Goal: Task Accomplishment & Management: Manage account settings

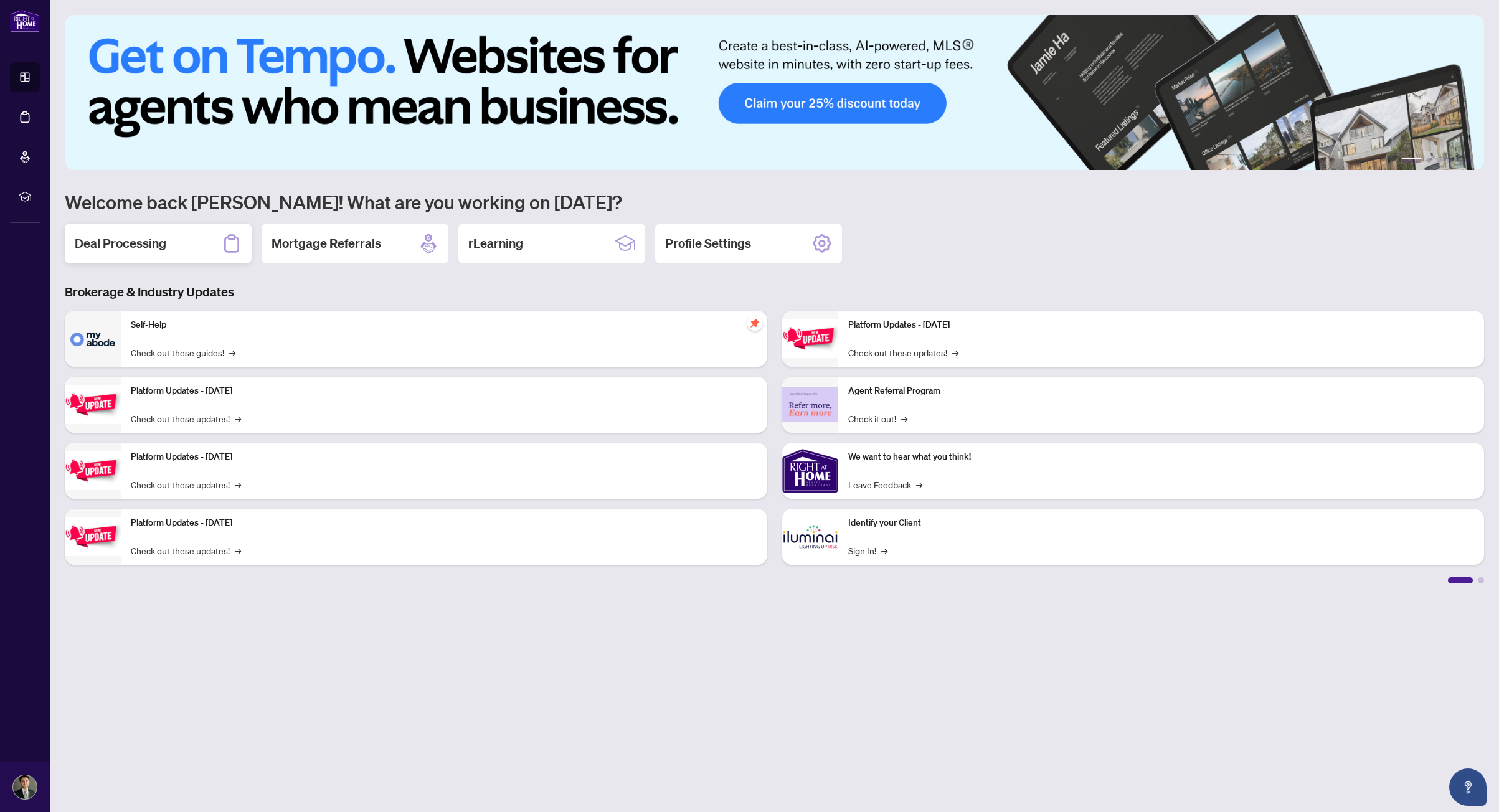
click at [127, 244] on h2 "Deal Processing" at bounding box center [120, 243] width 92 height 17
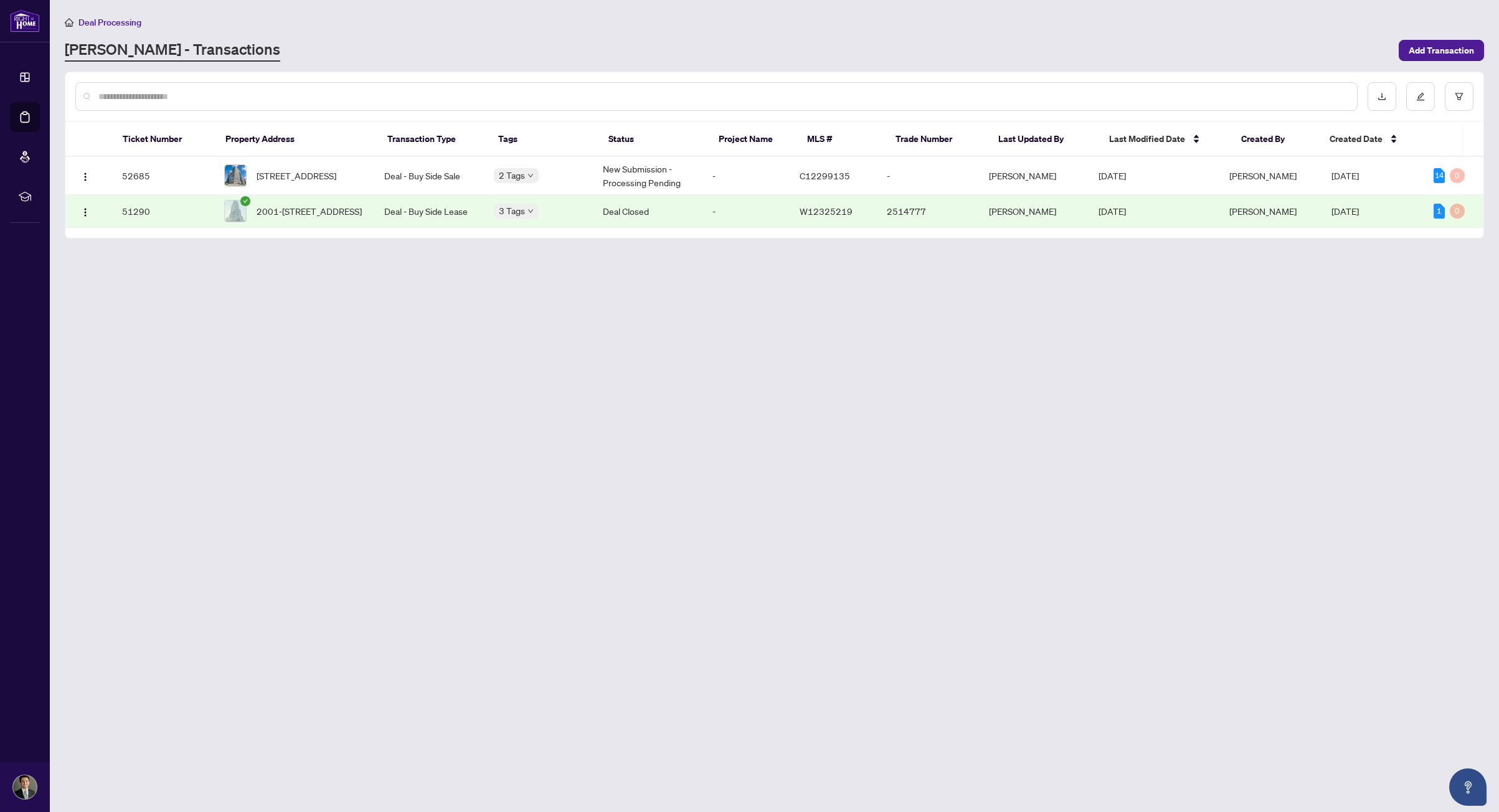
click at [337, 180] on span "[STREET_ADDRESS]" at bounding box center [297, 175] width 80 height 14
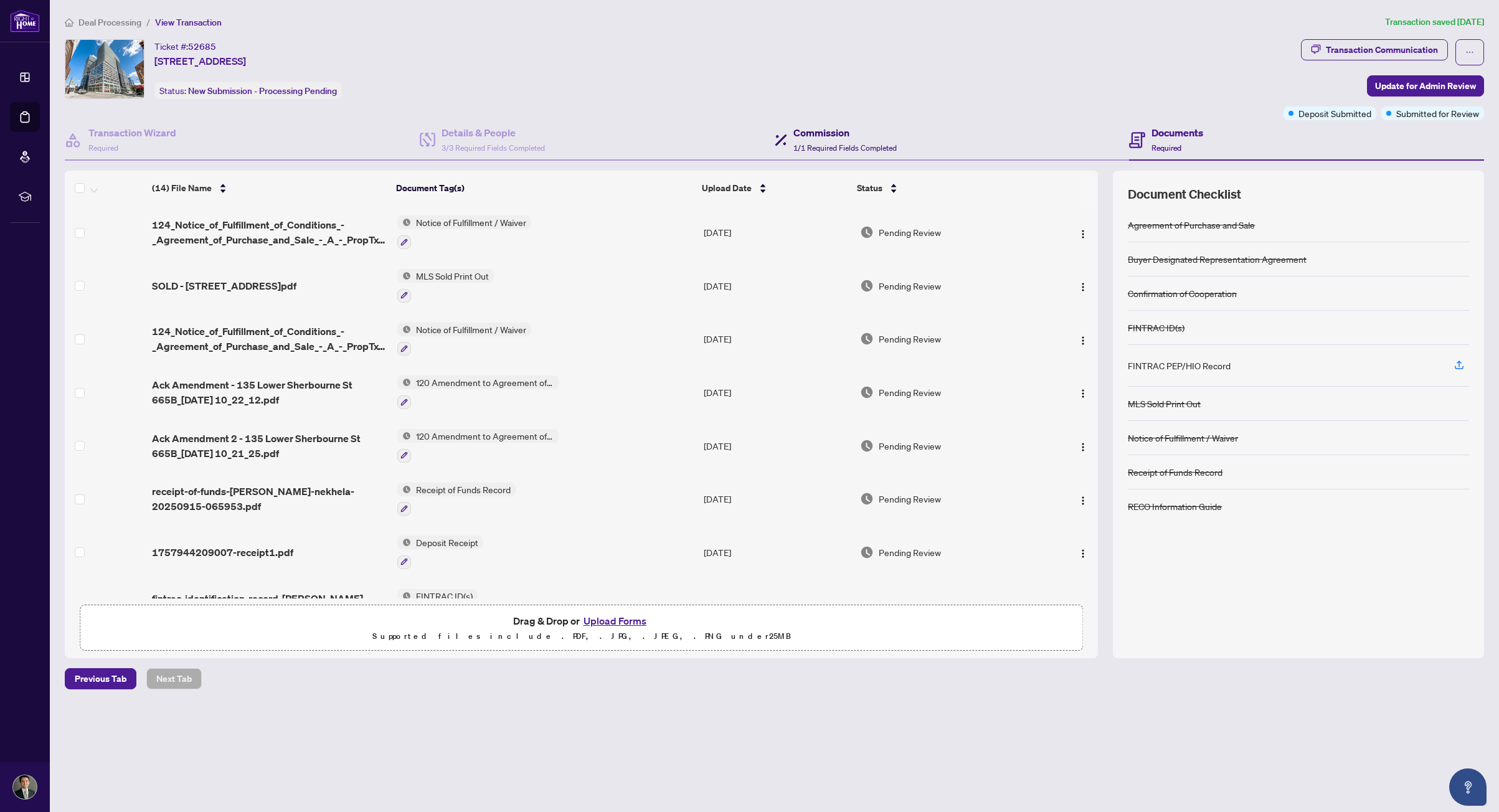
click at [849, 138] on h4 "Commission" at bounding box center [845, 133] width 103 height 15
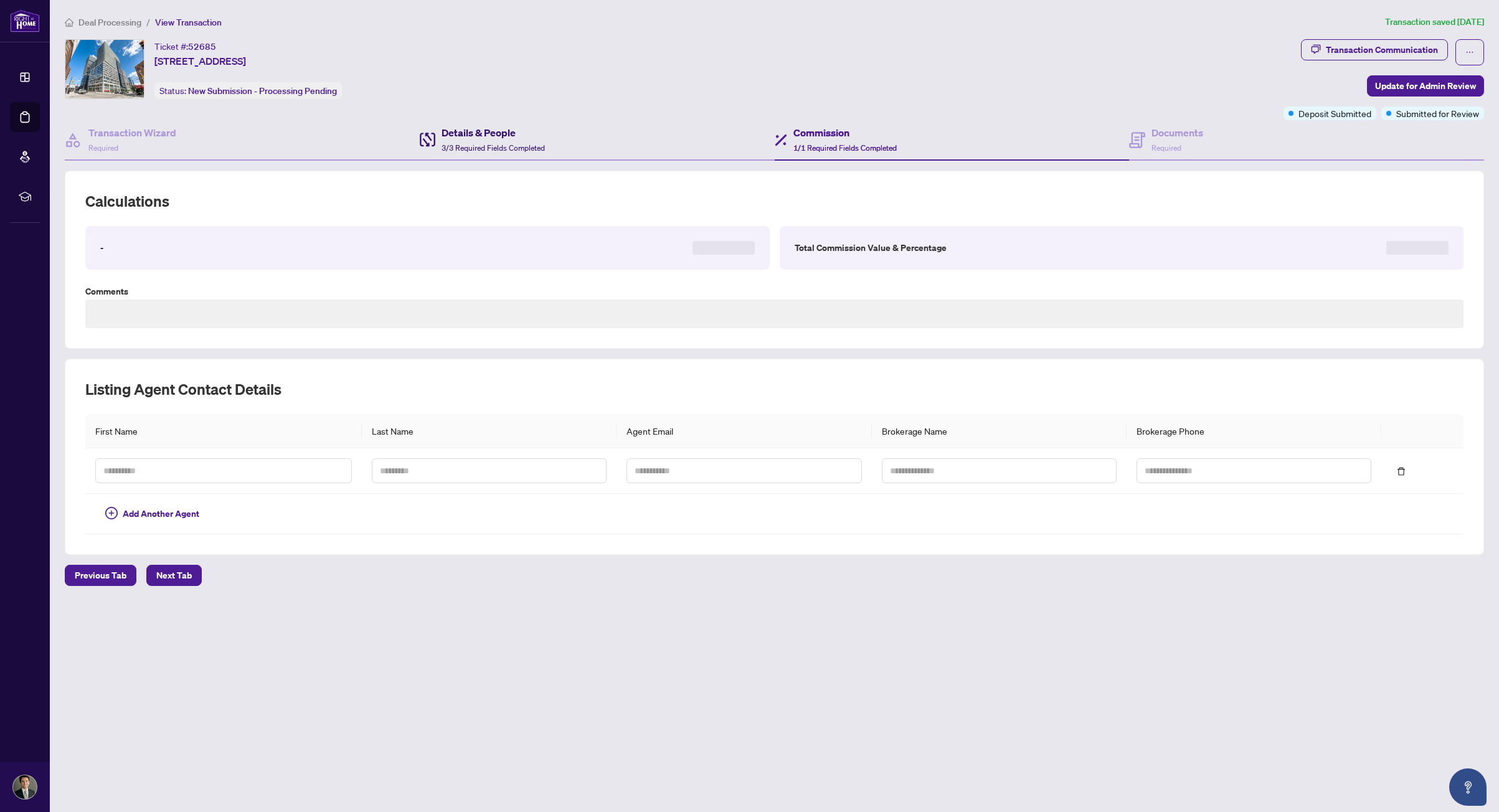
click at [530, 149] on span "3/3 Required Fields Completed" at bounding box center [493, 148] width 103 height 10
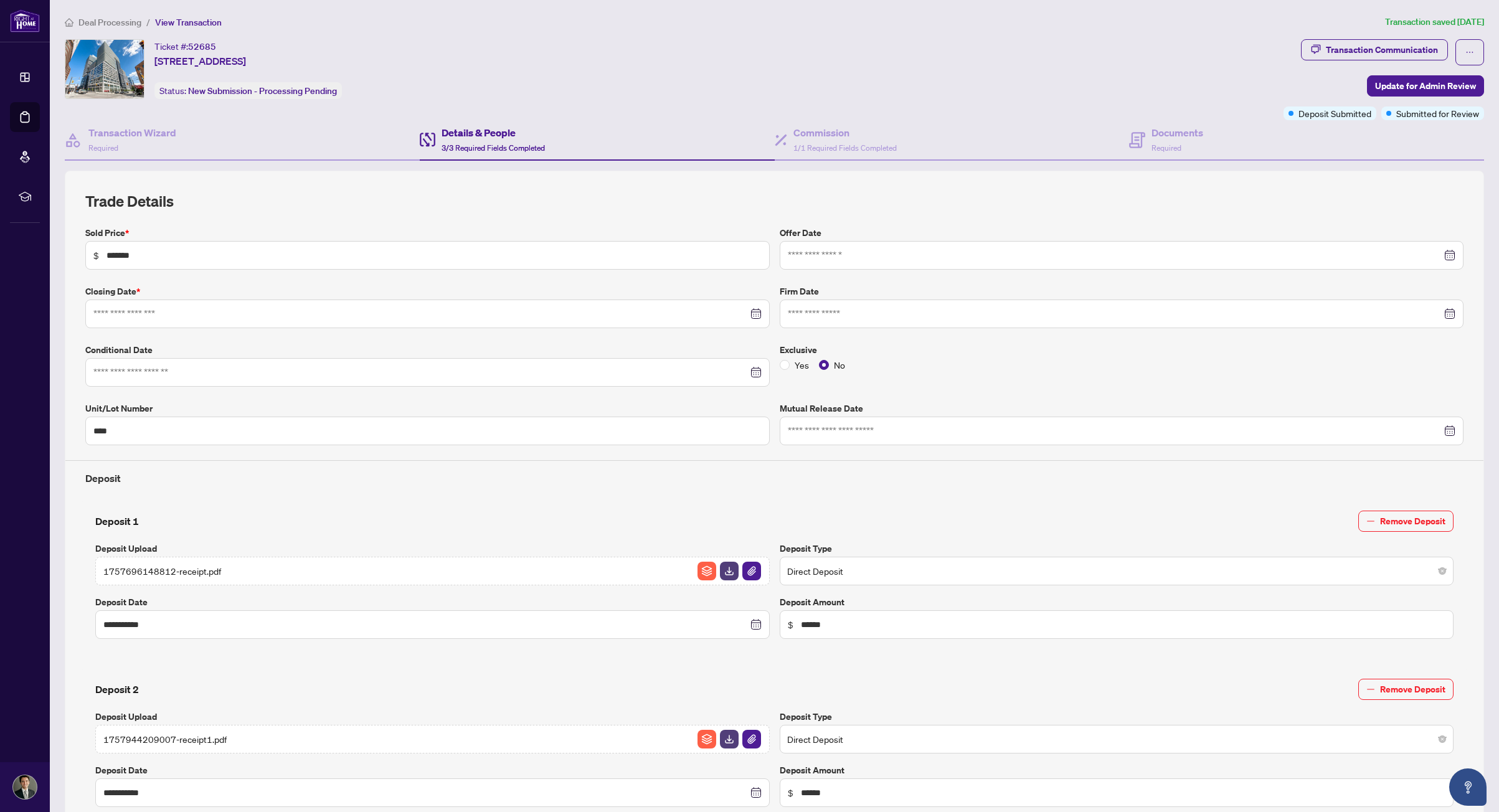
type input "**********"
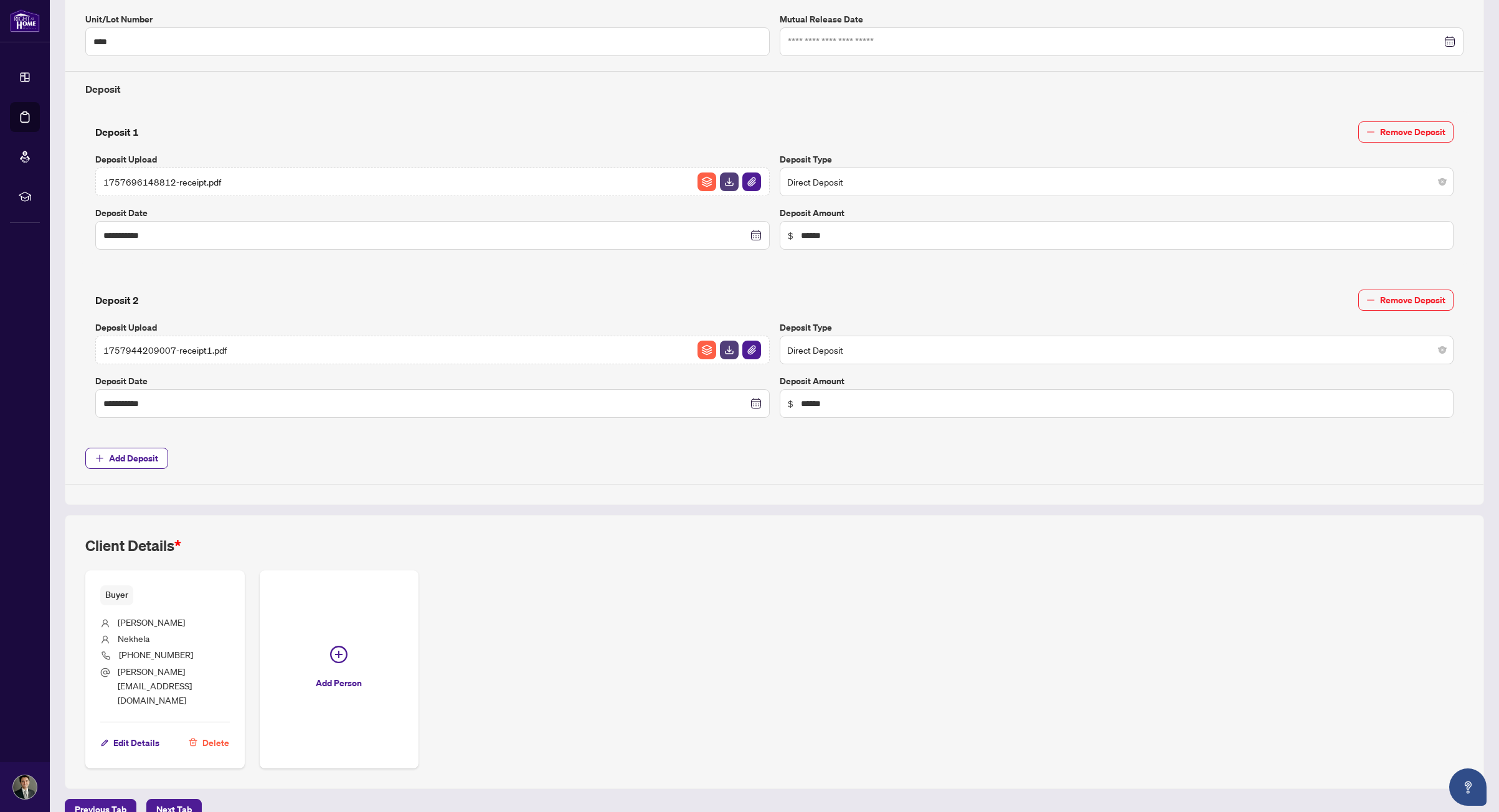
scroll to position [396, 0]
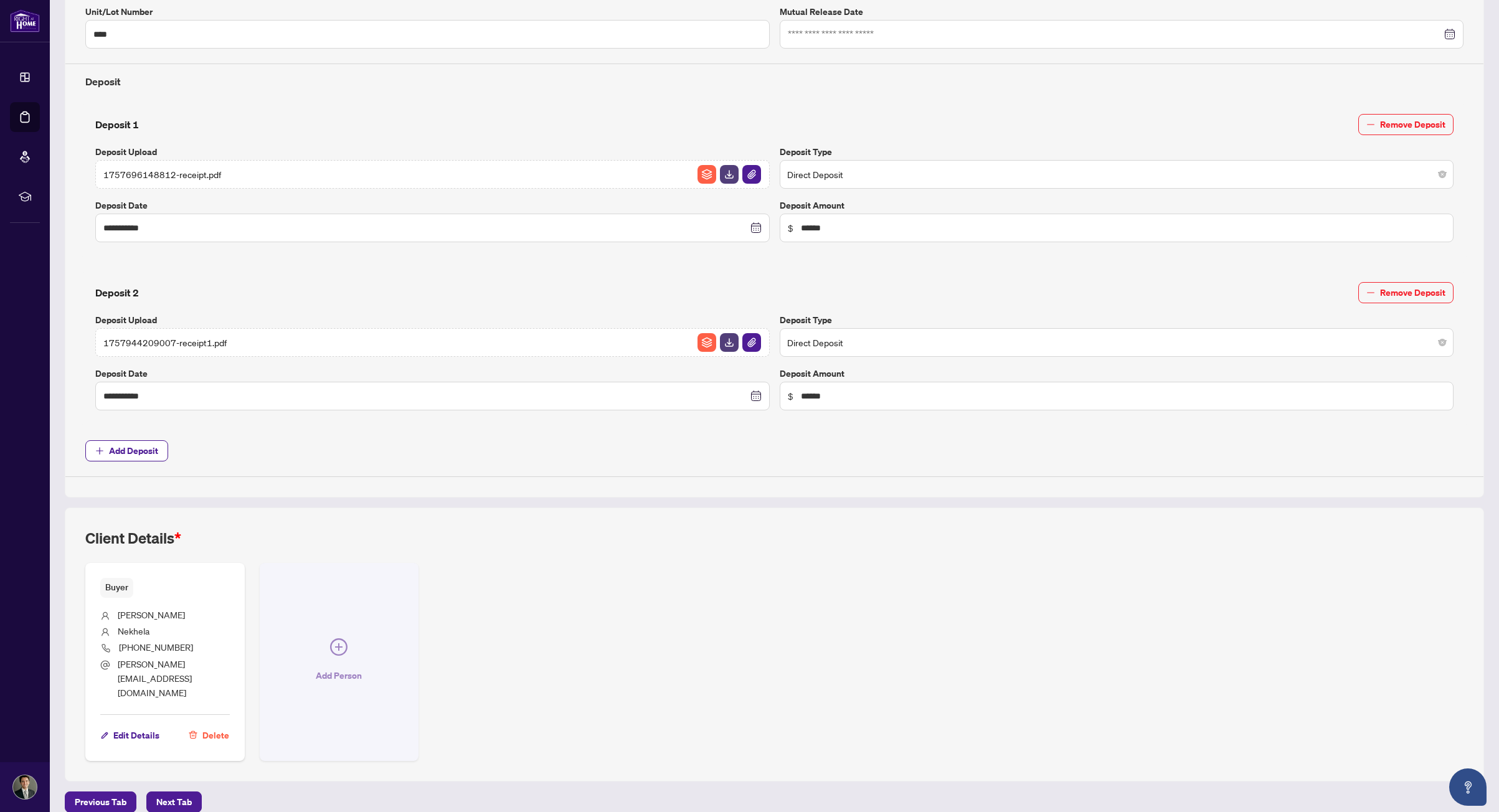
click at [376, 652] on button "Add Person" at bounding box center [339, 662] width 160 height 198
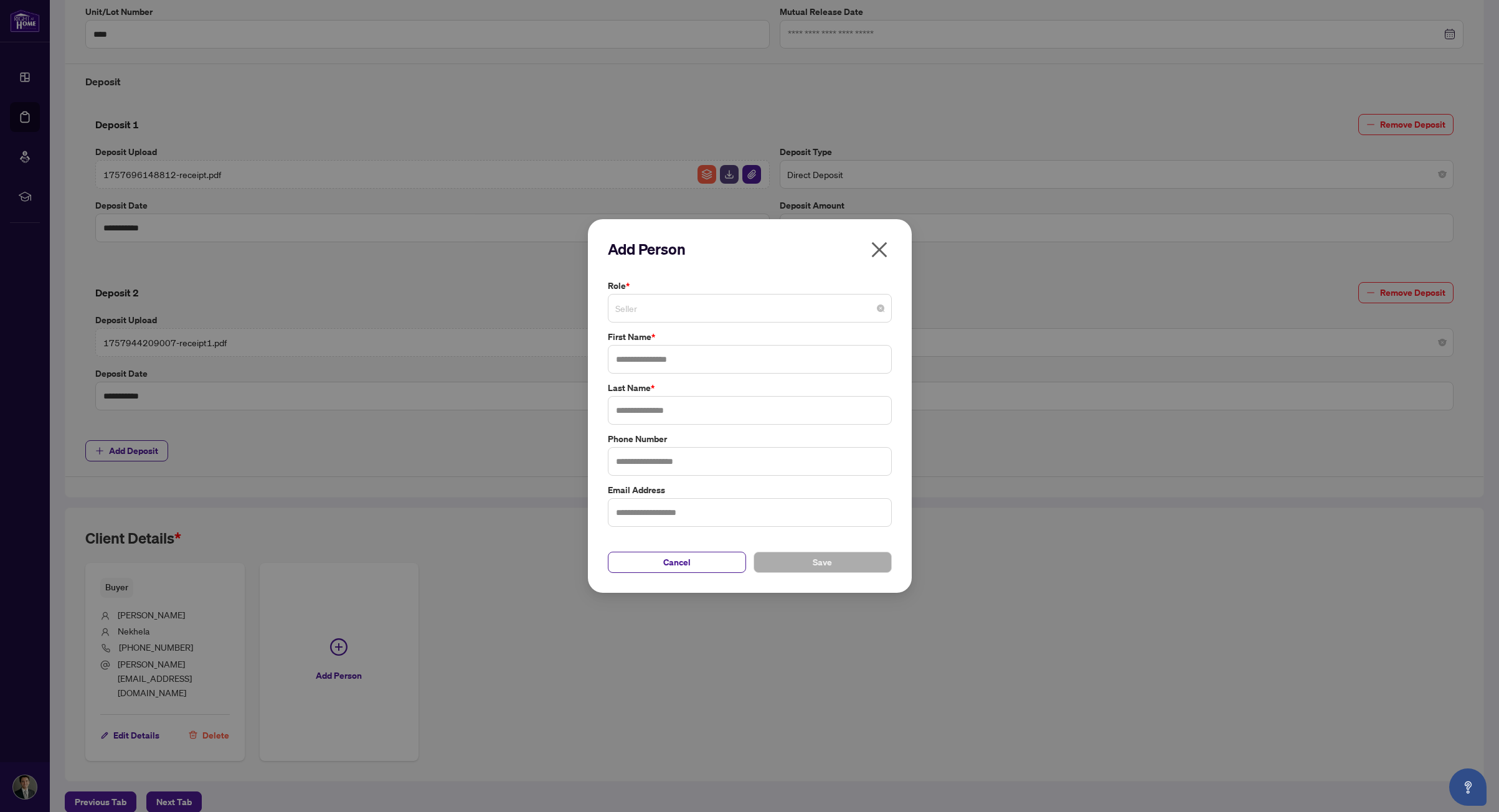
click at [748, 303] on span "Seller" at bounding box center [750, 308] width 269 height 23
click at [858, 254] on h2 "Add Person" at bounding box center [750, 248] width 284 height 20
click at [787, 307] on span "Seller" at bounding box center [750, 308] width 269 height 23
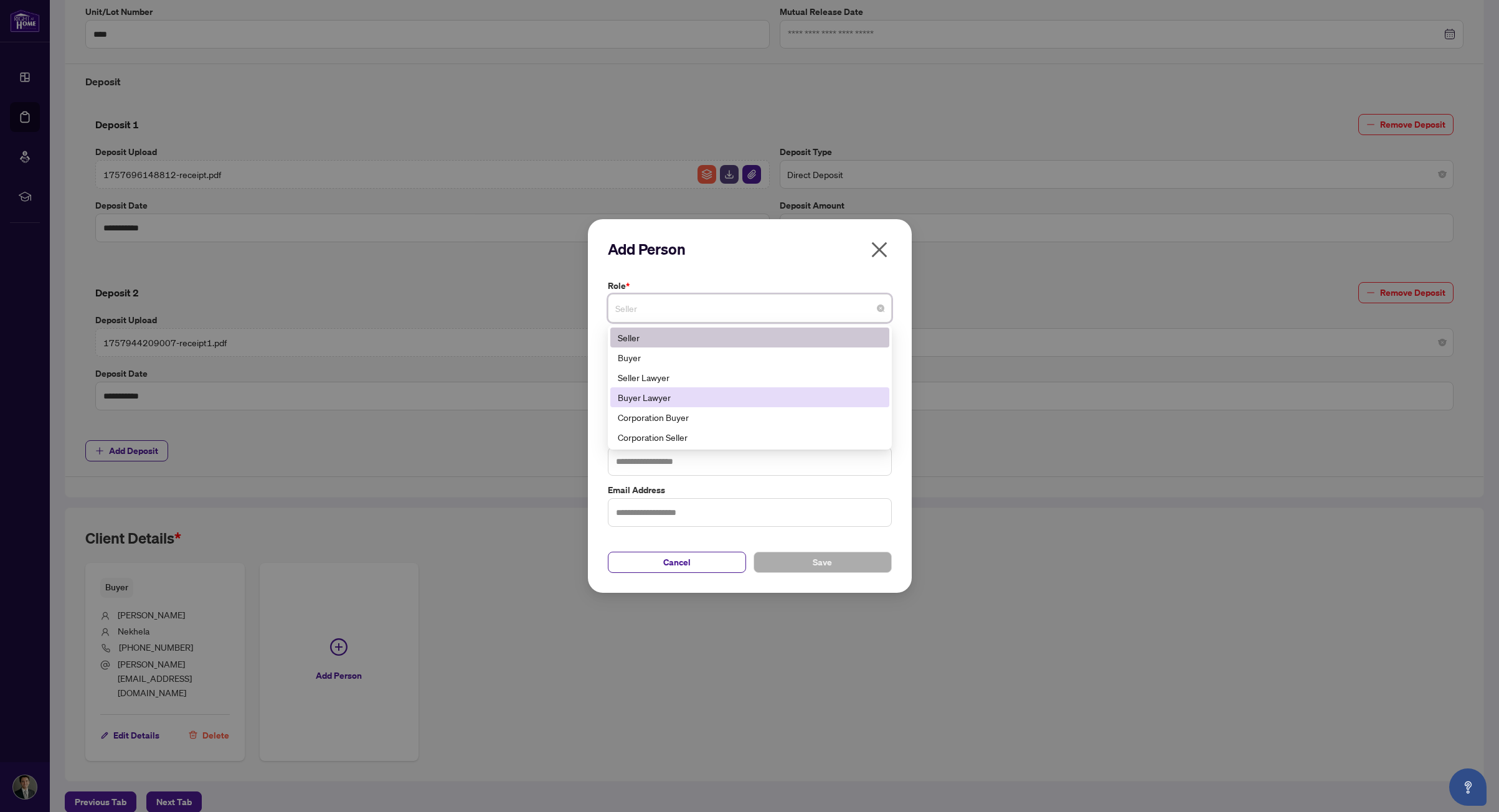
click at [733, 396] on div "Buyer Lawyer" at bounding box center [750, 397] width 264 height 14
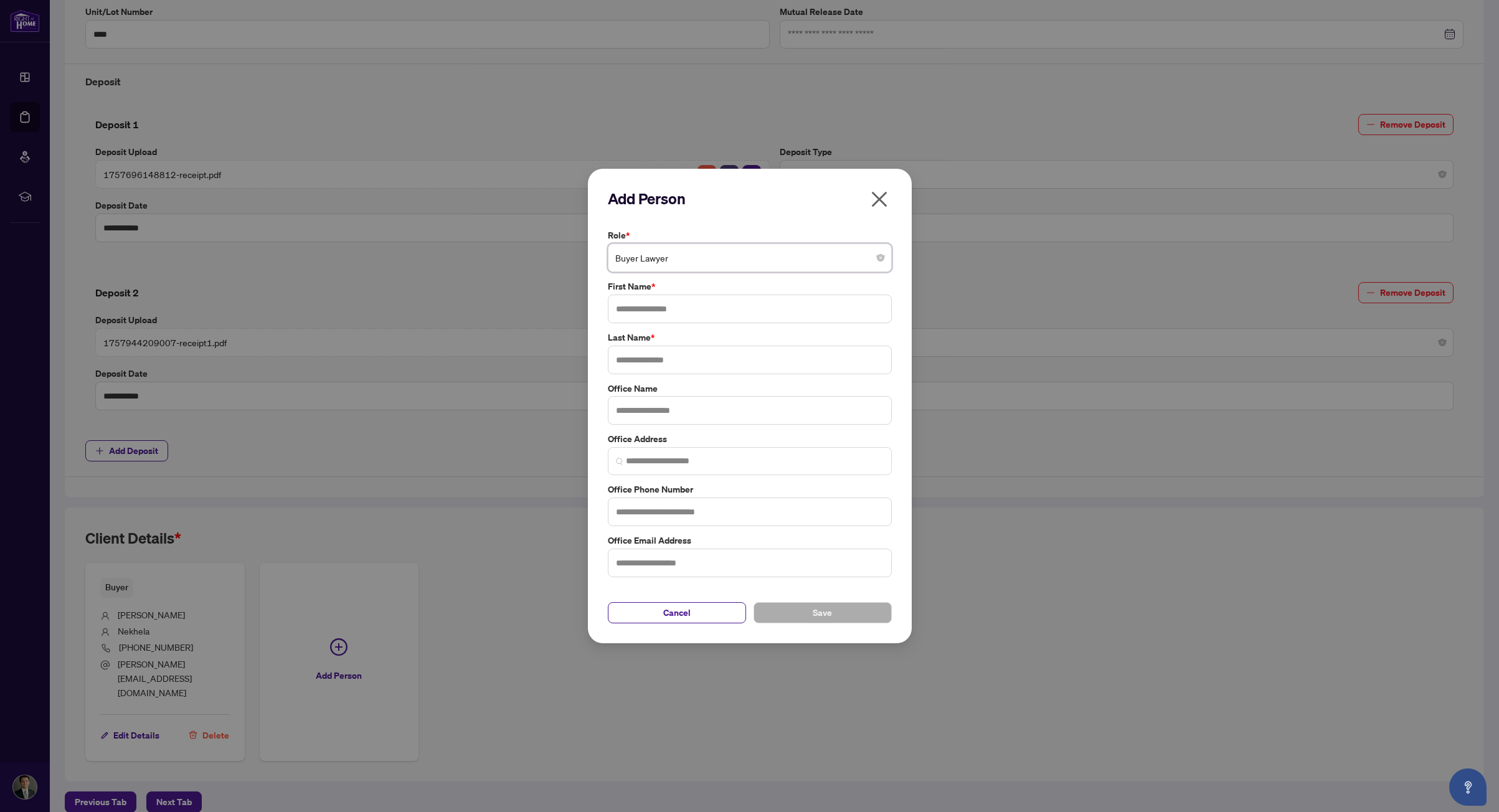
click at [867, 202] on button "button" at bounding box center [879, 202] width 25 height 27
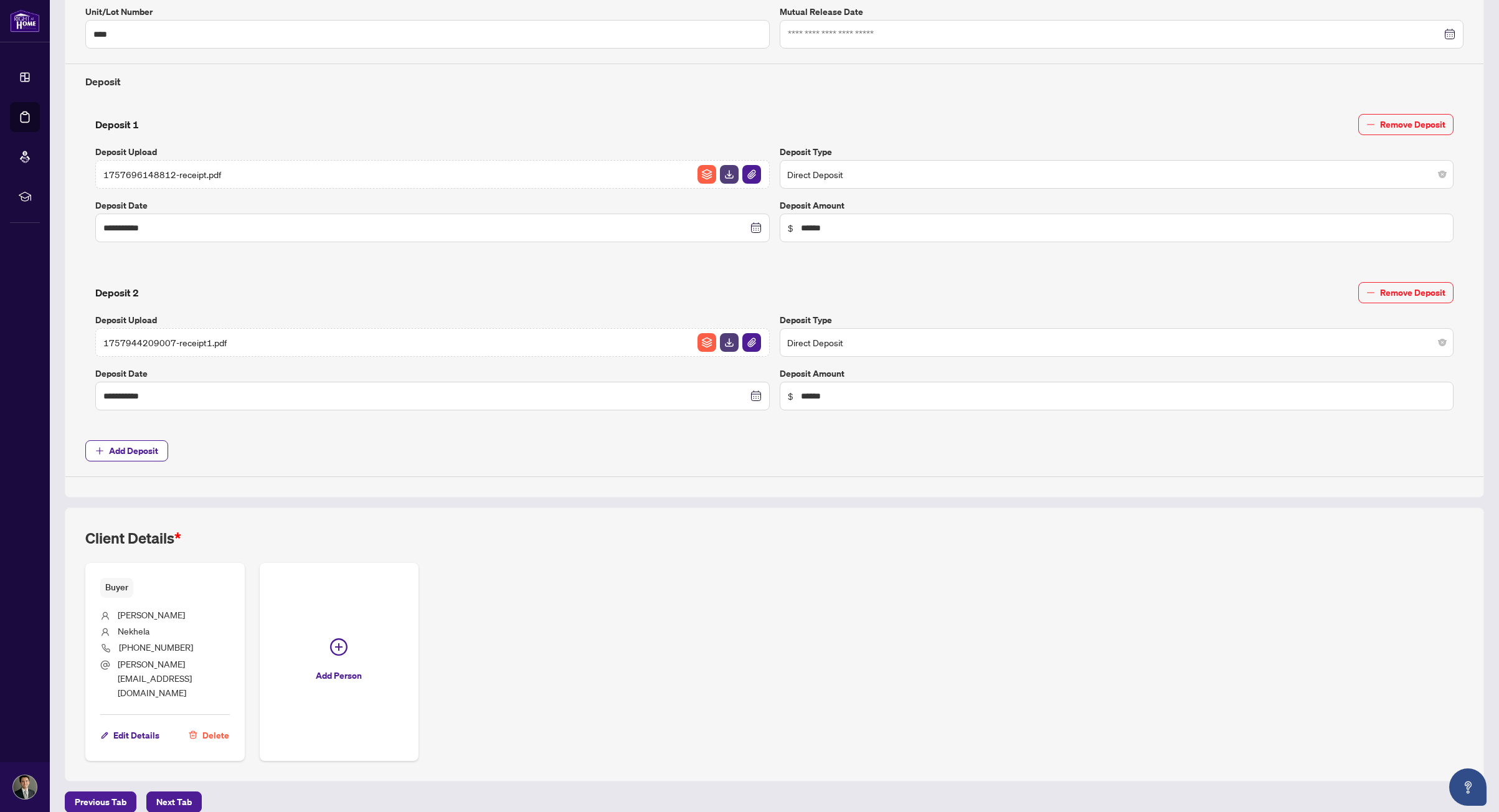
scroll to position [0, 0]
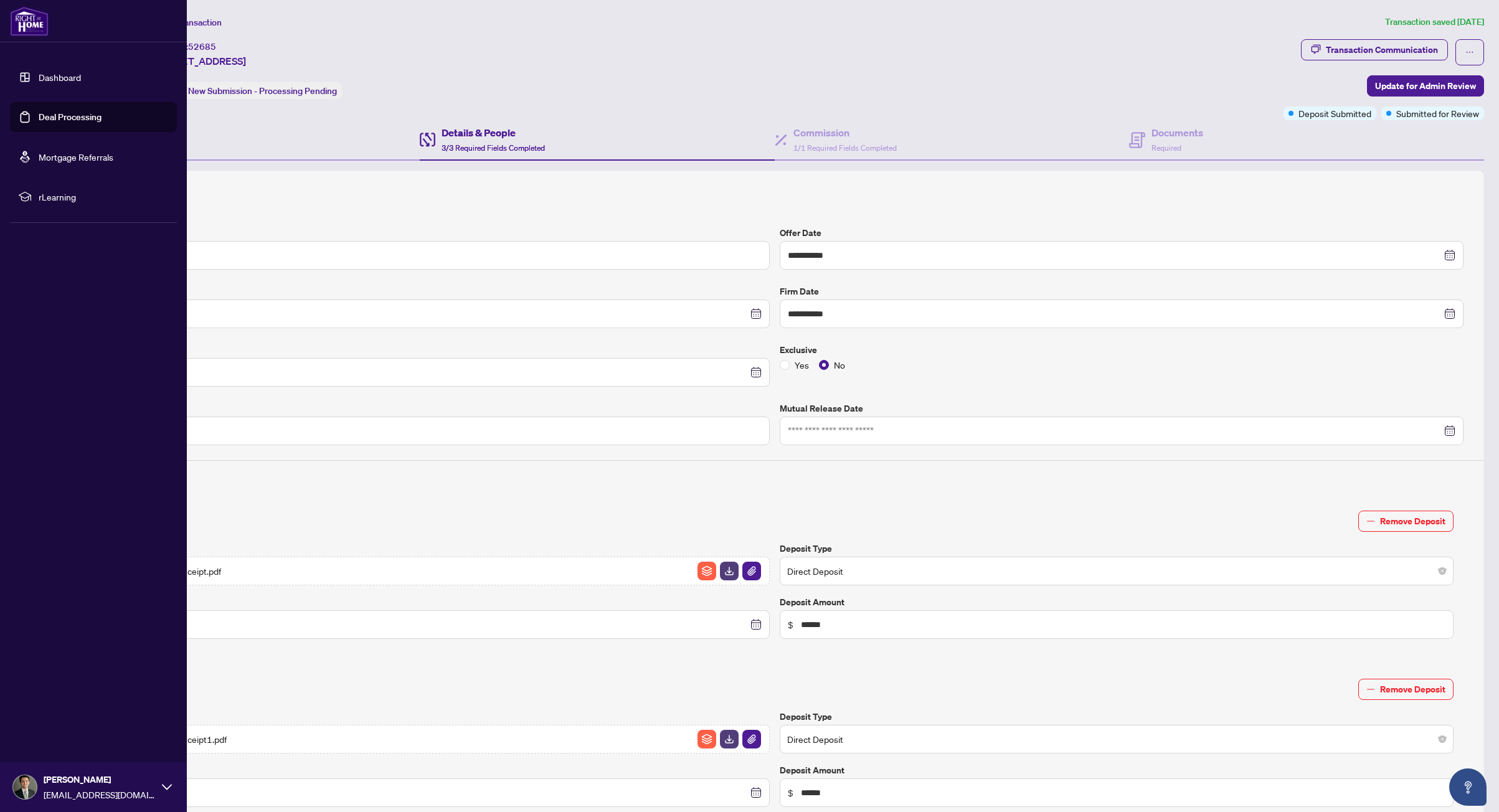
click at [39, 76] on link "Dashboard" at bounding box center [60, 77] width 43 height 11
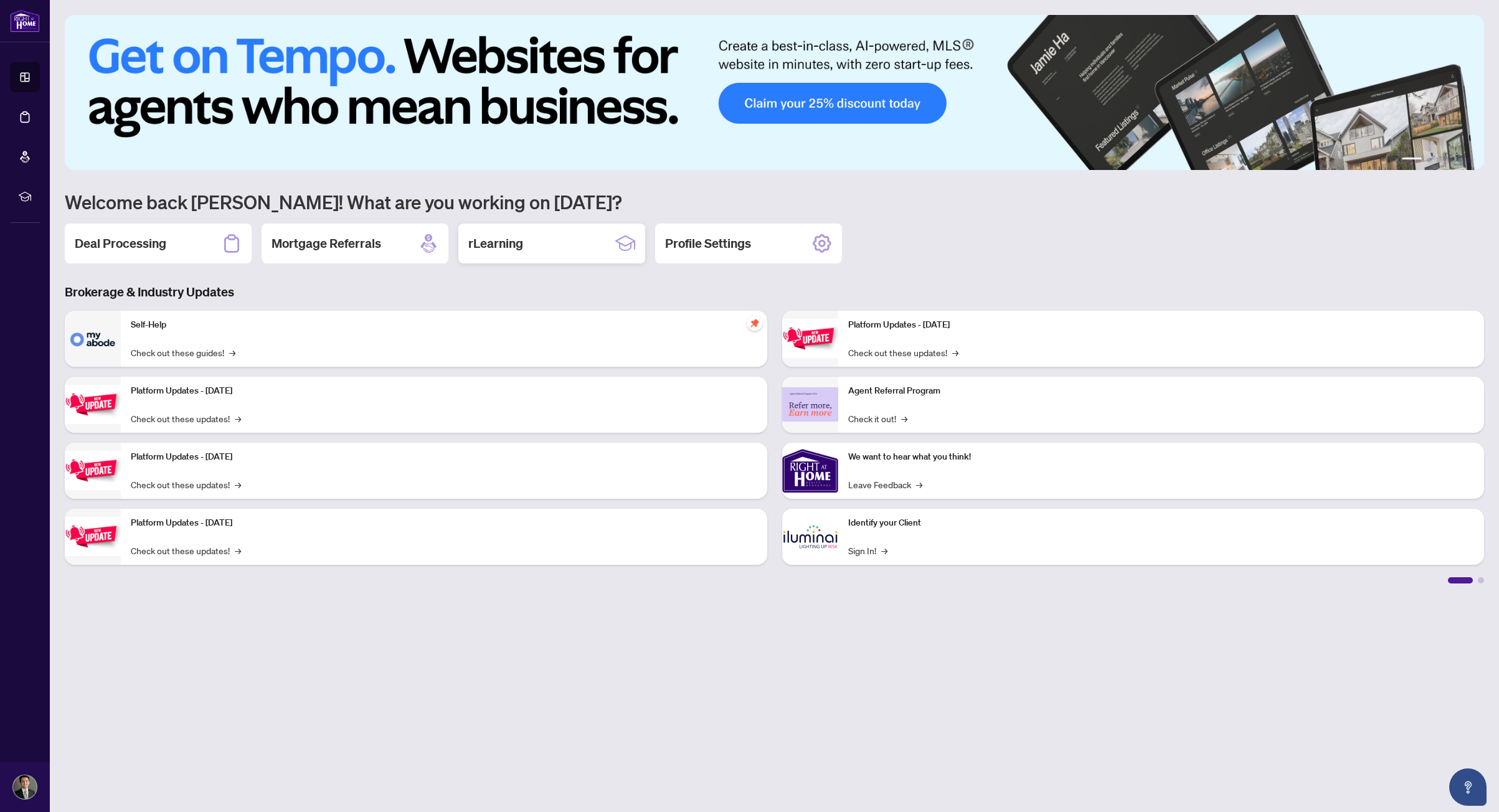
click at [520, 251] on h2 "rLearning" at bounding box center [496, 243] width 55 height 17
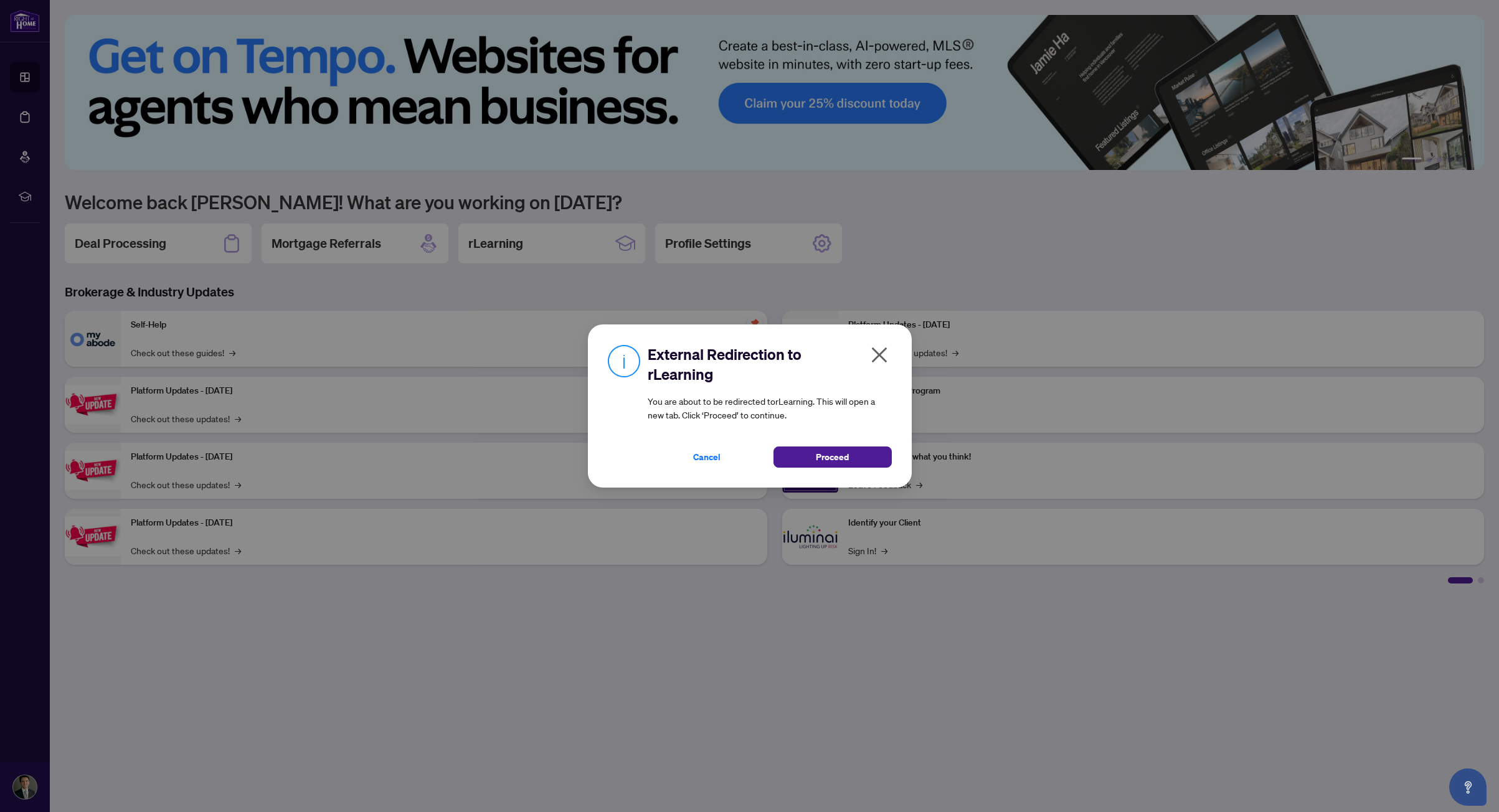
click at [873, 356] on icon "close" at bounding box center [879, 354] width 20 height 20
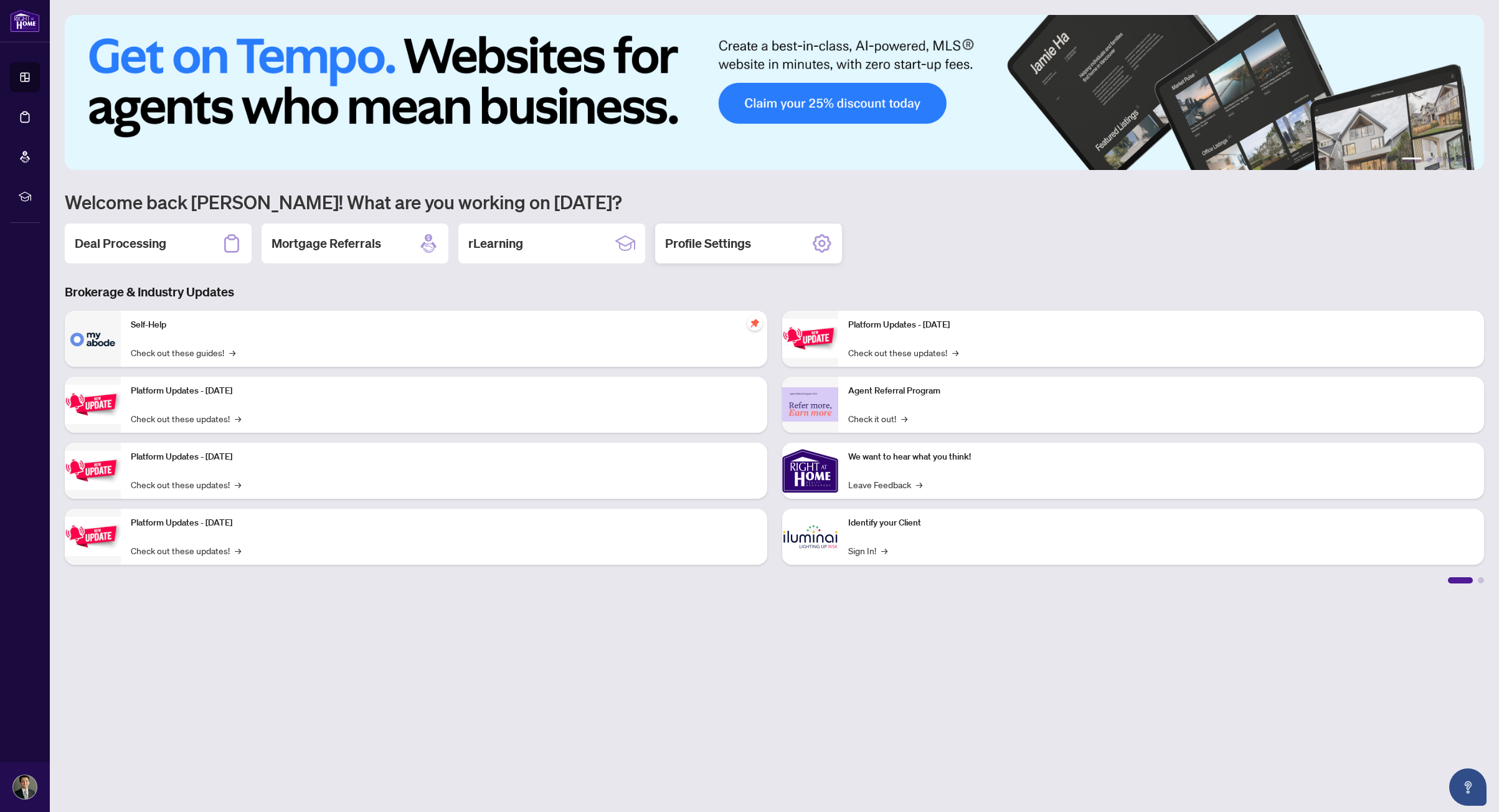
click at [735, 253] on div "Profile Settings" at bounding box center [748, 244] width 187 height 40
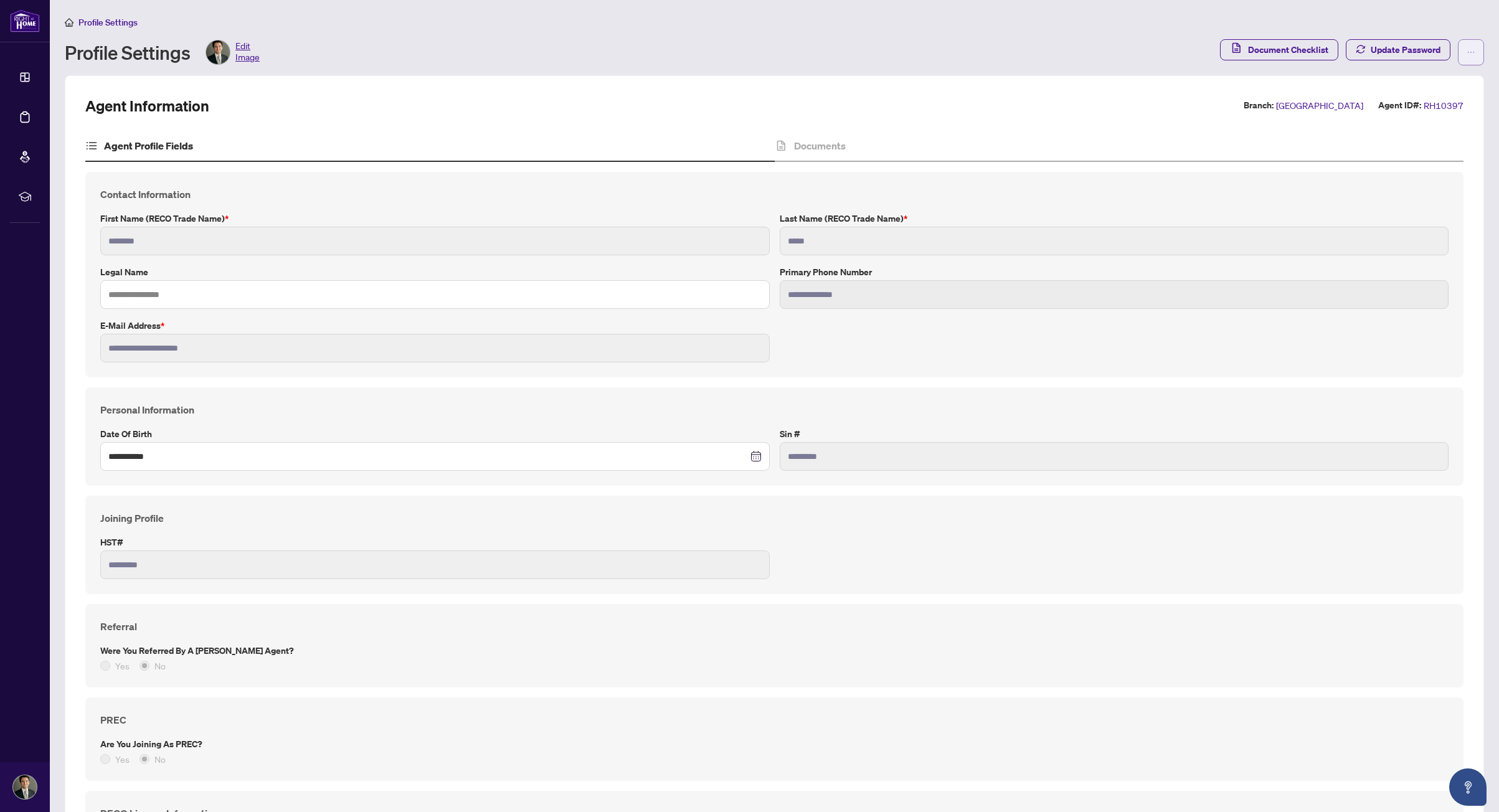
click at [1470, 50] on button "button" at bounding box center [1471, 52] width 26 height 26
click at [1467, 80] on li "Agent Activity History" at bounding box center [1422, 79] width 100 height 20
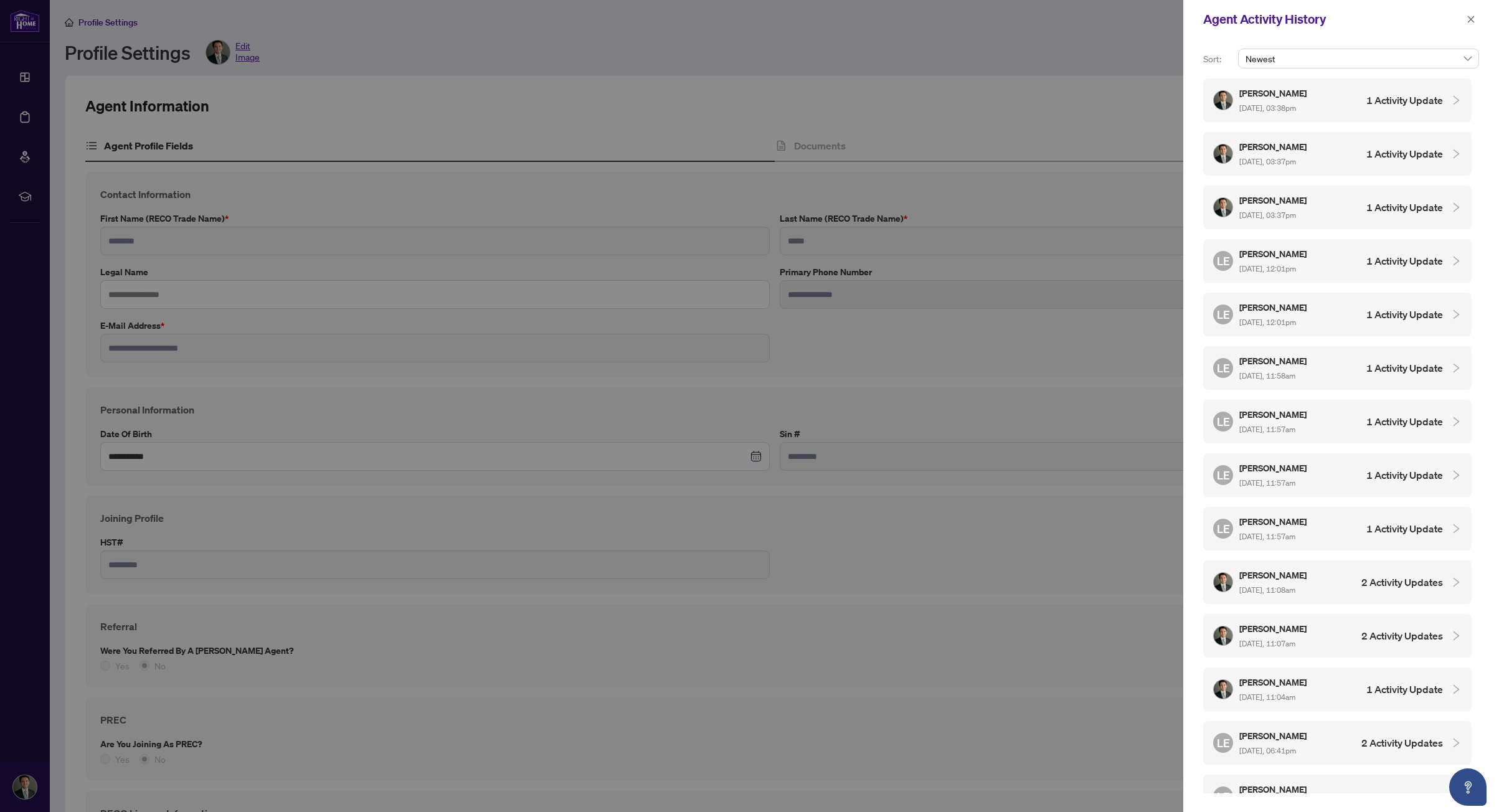
click at [1439, 108] on div "[PERSON_NAME] [DATE], 03:38pm 1 Activity Update" at bounding box center [1337, 100] width 268 height 43
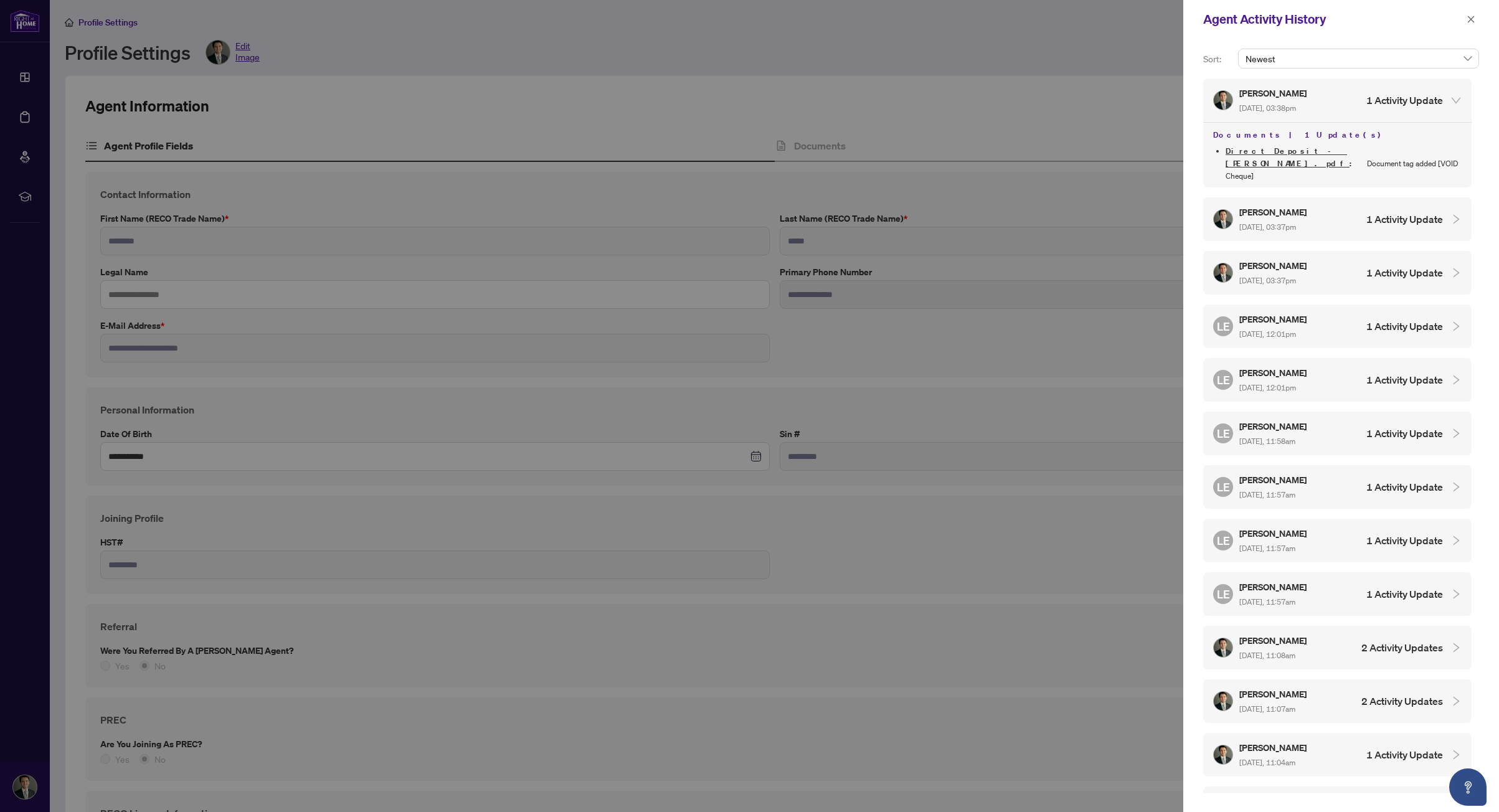
click at [1399, 205] on div "[PERSON_NAME] [DATE], 03:37pm 1 Activity Update" at bounding box center [1328, 220] width 230 height 29
click at [783, 68] on div at bounding box center [750, 406] width 1499 height 812
click at [34, 67] on div at bounding box center [750, 406] width 1499 height 812
click at [29, 78] on div at bounding box center [750, 406] width 1499 height 812
click at [23, 23] on div at bounding box center [750, 406] width 1499 height 812
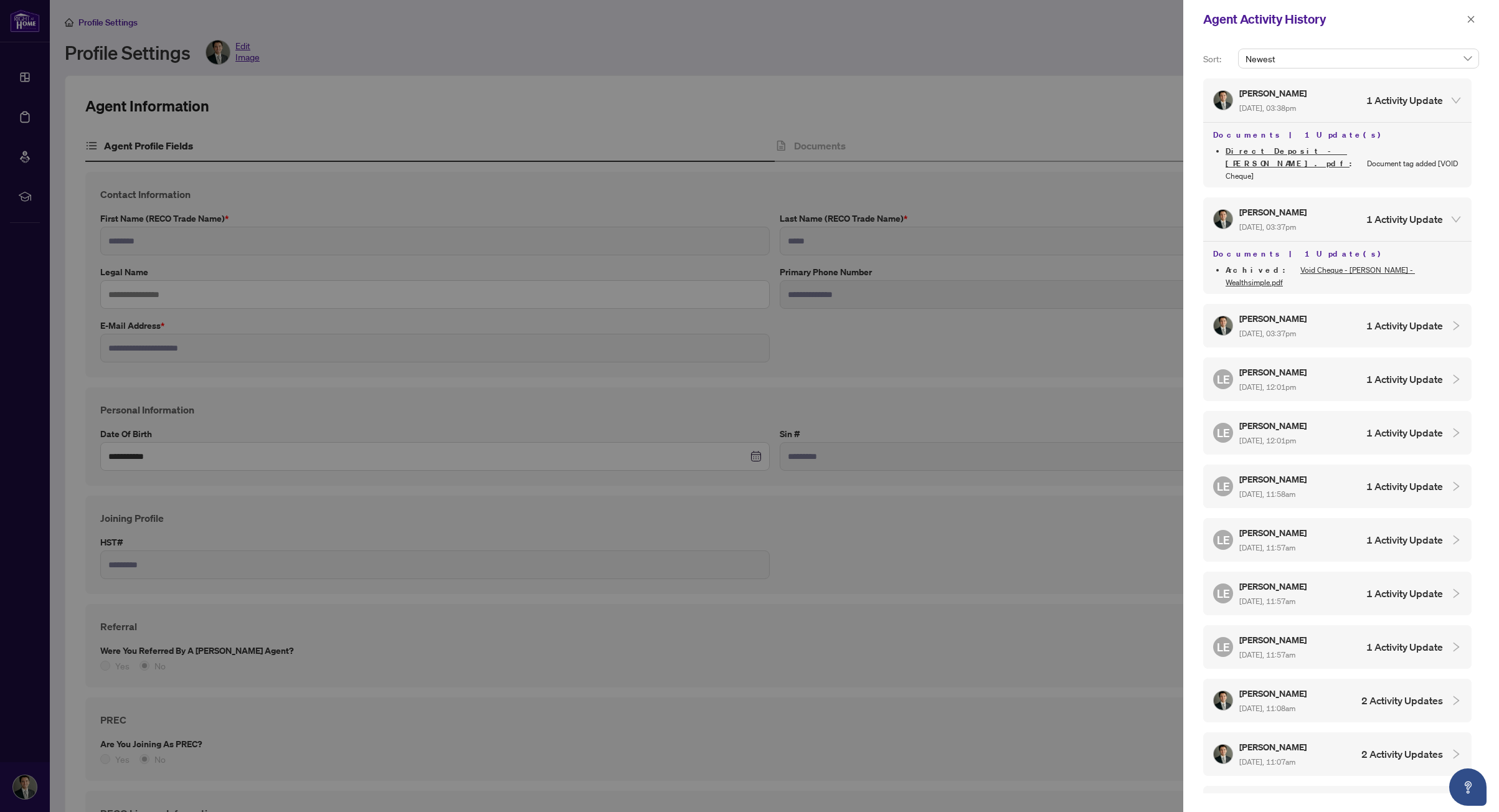
drag, startPoint x: 23, startPoint y: 23, endPoint x: 27, endPoint y: 13, distance: 10.8
click at [23, 22] on div at bounding box center [750, 406] width 1499 height 812
click at [1467, 21] on icon "close" at bounding box center [1471, 19] width 9 height 9
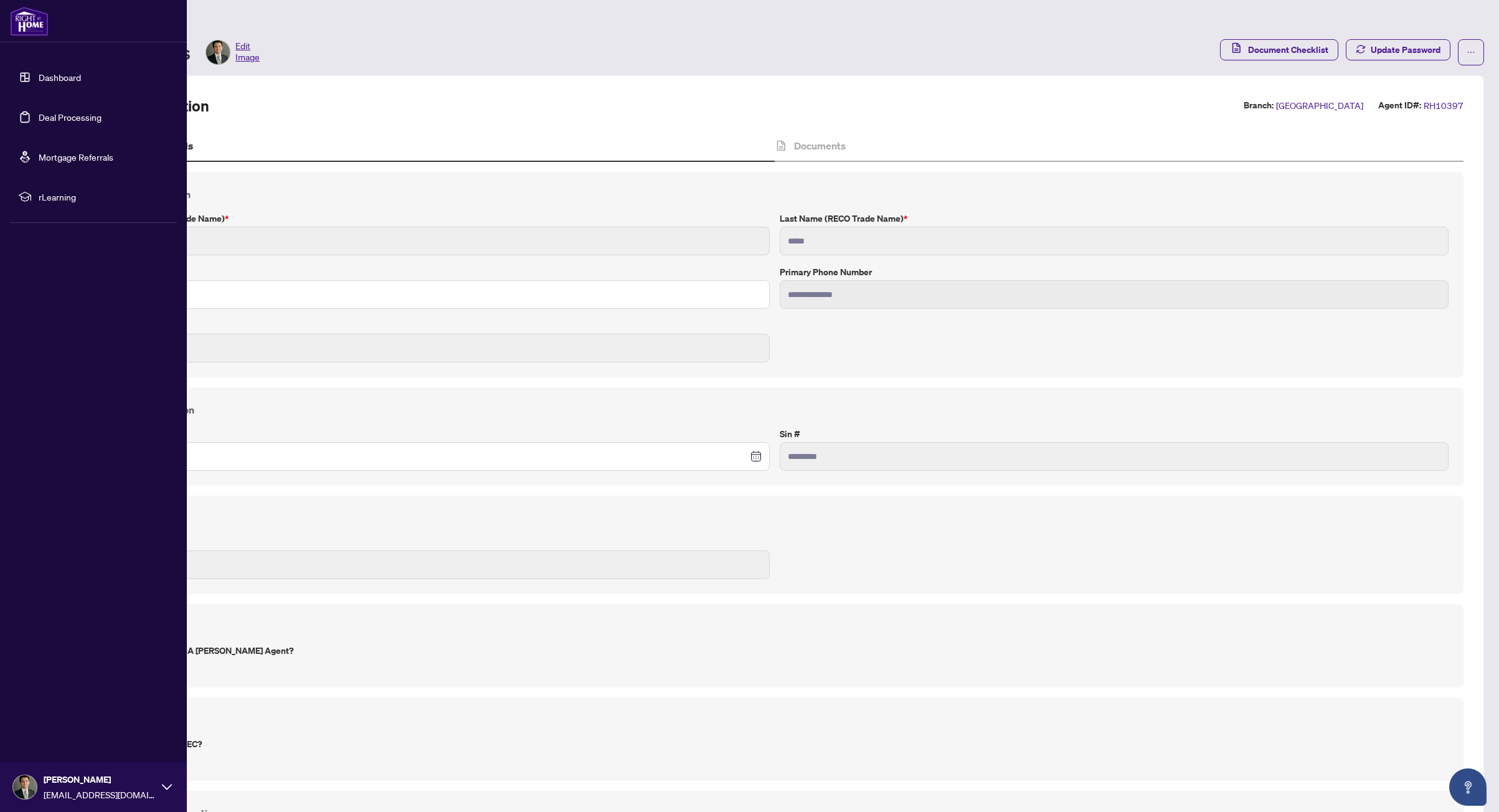
click at [34, 25] on img at bounding box center [29, 21] width 39 height 30
